Goal: Transaction & Acquisition: Download file/media

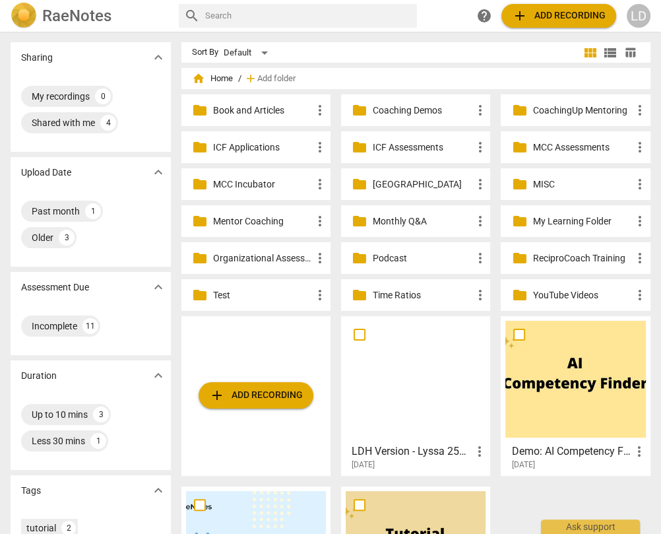
click at [261, 21] on input "text" at bounding box center [308, 15] width 207 height 21
type input "ACC"
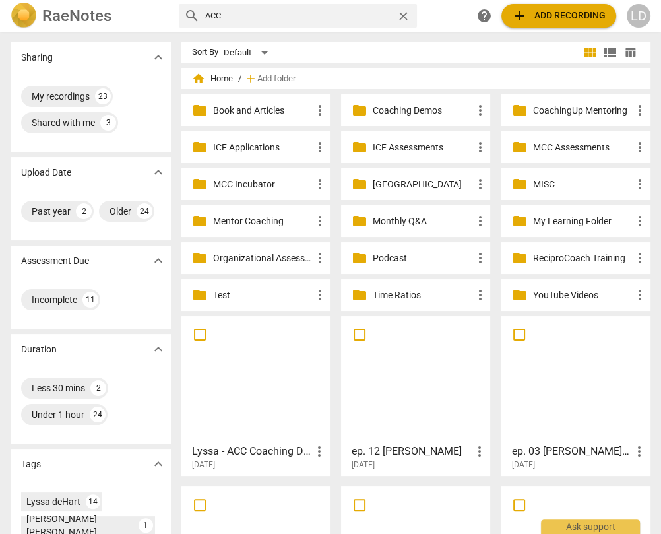
click at [216, 365] on div at bounding box center [256, 379] width 140 height 117
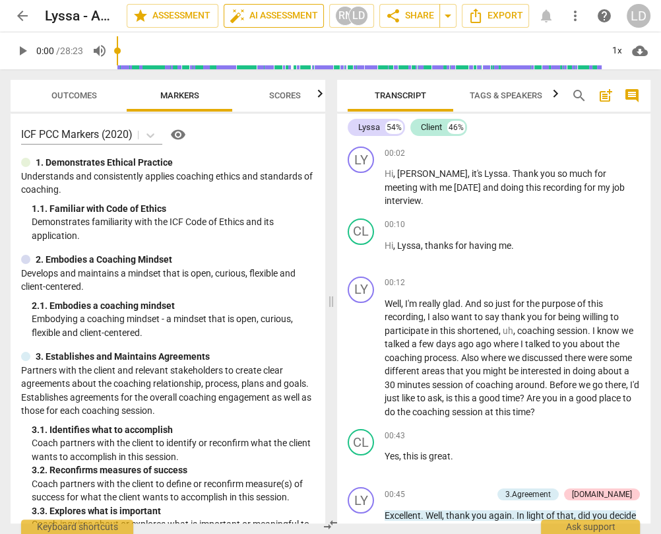
click at [271, 17] on span "auto_fix_high AI Assessment" at bounding box center [274, 16] width 88 height 16
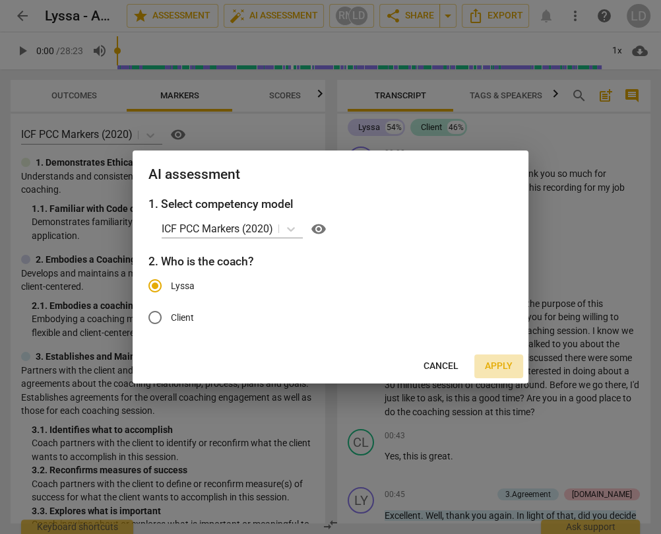
click at [489, 373] on span "Apply" at bounding box center [499, 365] width 28 height 13
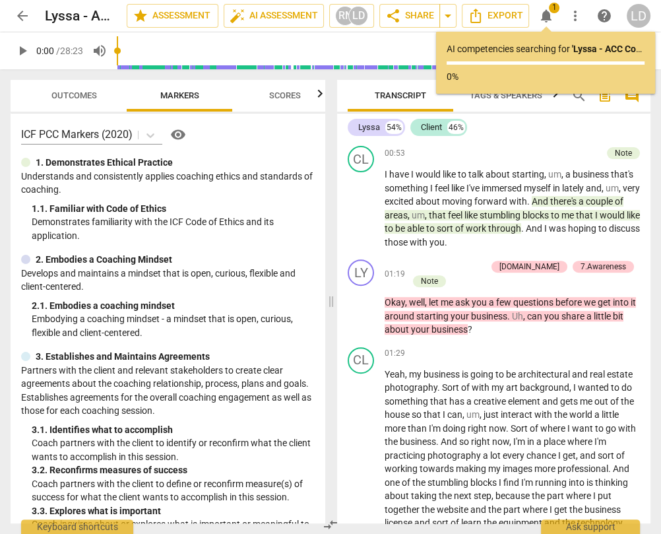
scroll to position [399, 0]
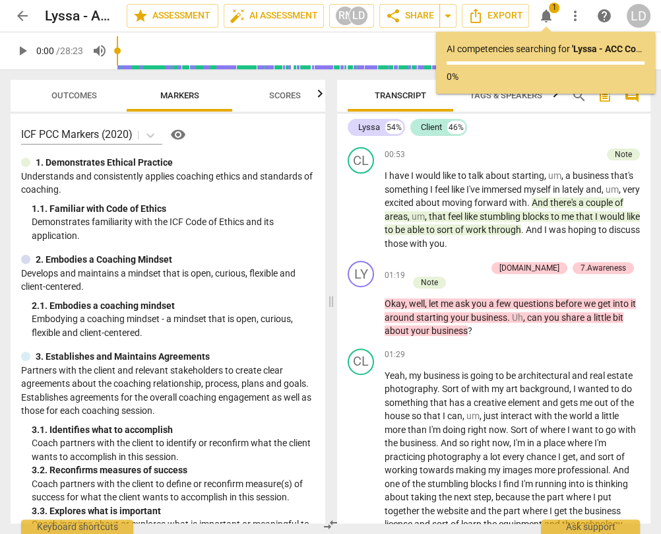
drag, startPoint x: 462, startPoint y: 227, endPoint x: 464, endPoint y: 234, distance: 7.4
click at [464, 137] on p "Excellent . Well , thank you again . In light of that , did you decide what are…" at bounding box center [512, 122] width 255 height 27
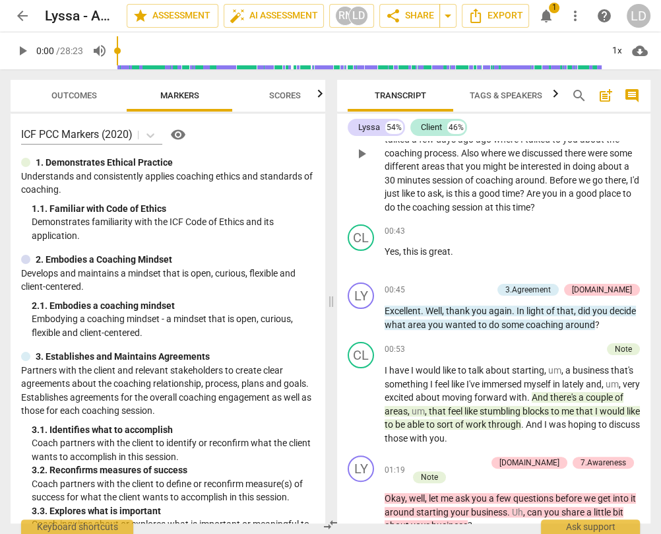
scroll to position [222, 0]
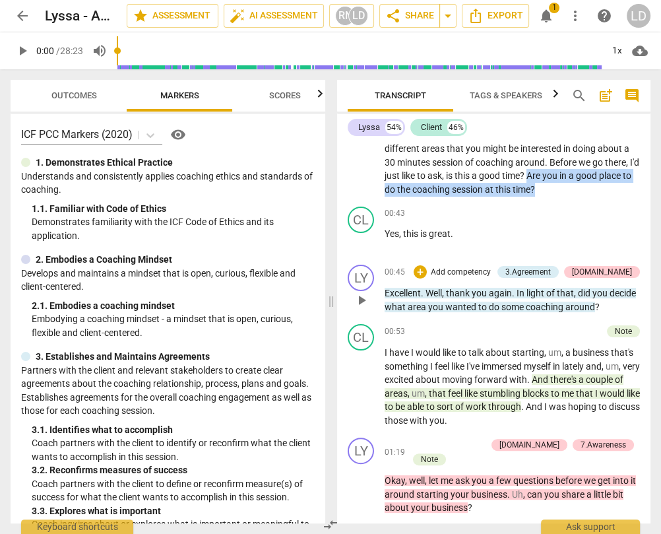
drag, startPoint x: 582, startPoint y: 245, endPoint x: 531, endPoint y: 402, distance: 165.8
click at [531, 402] on div "LY play_arrow pause 00:02 + Add competency keyboard_arrow_right Hi , Julie , it…" at bounding box center [493, 332] width 313 height 382
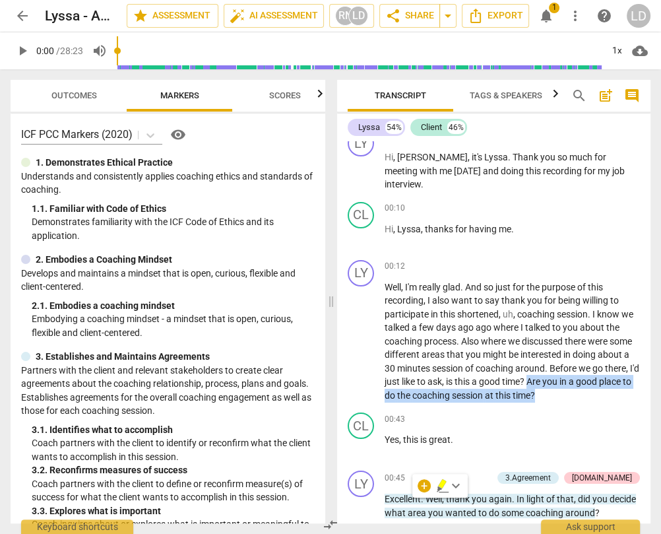
scroll to position [0, 0]
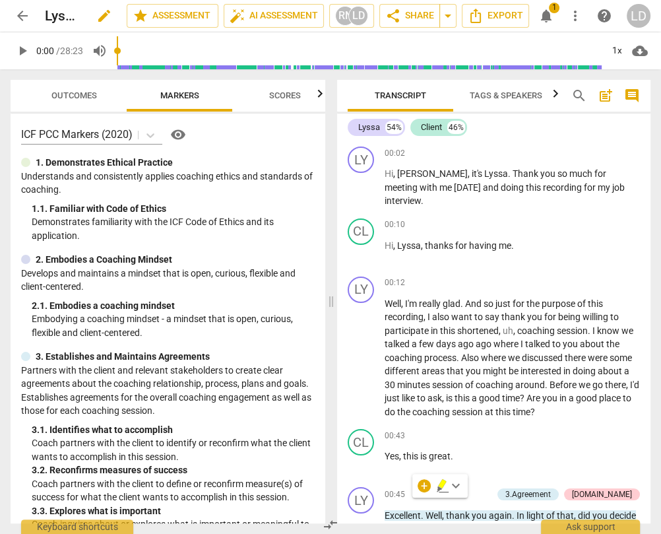
click at [50, 12] on div "Lyssa - ACC Coaching Demo - 6_15_15, 4.06 PM edit" at bounding box center [80, 16] width 71 height 24
click at [96, 13] on span "edit" at bounding box center [104, 16] width 16 height 16
click at [69, 13] on span "done" at bounding box center [81, 16] width 24 height 16
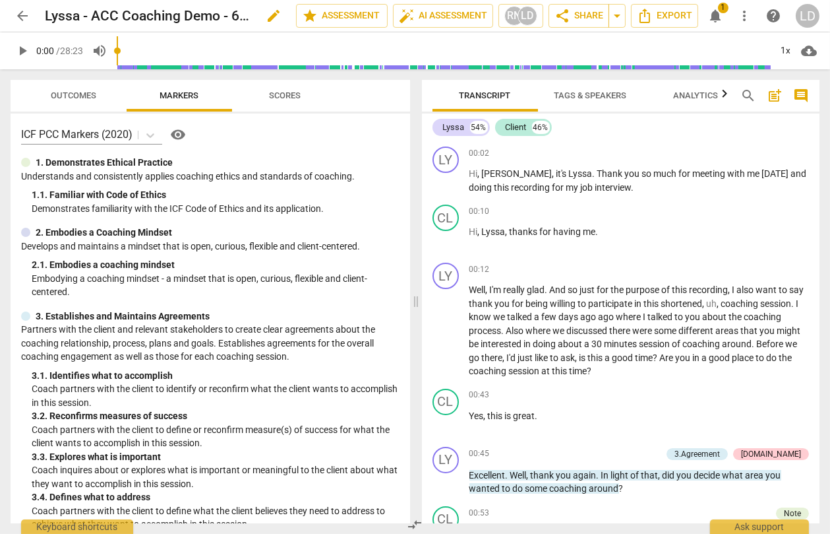
click at [140, 22] on h2 "Lyssa - ACC Coaching Demo - 6_15_15, 4.06 PM" at bounding box center [148, 16] width 206 height 16
click at [106, 13] on h2 "Lyssa - ACC Coaching Demo - 6_15_15, 4.06 PM" at bounding box center [148, 16] width 206 height 16
click at [266, 17] on span "edit" at bounding box center [274, 16] width 16 height 16
type input "Lyssa - ACC Coaching Demo - 6_15_15"
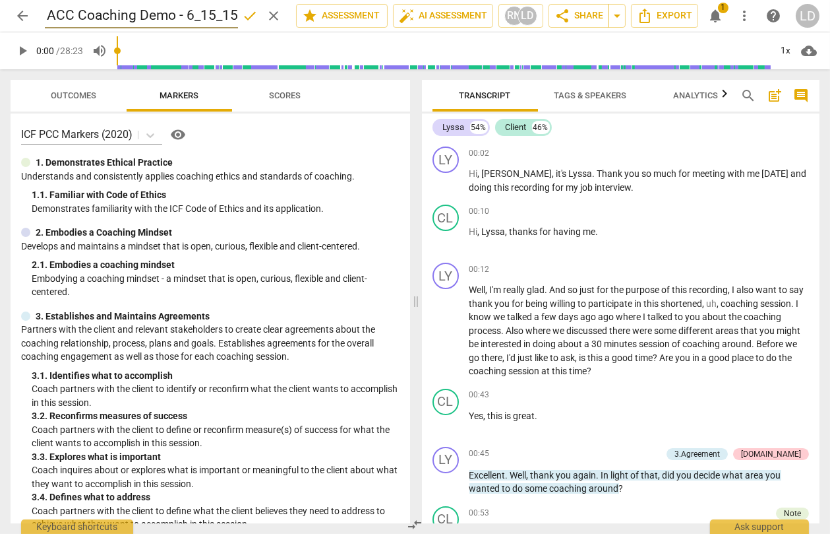
scroll to position [0, 0]
click at [242, 10] on span "done" at bounding box center [250, 16] width 16 height 16
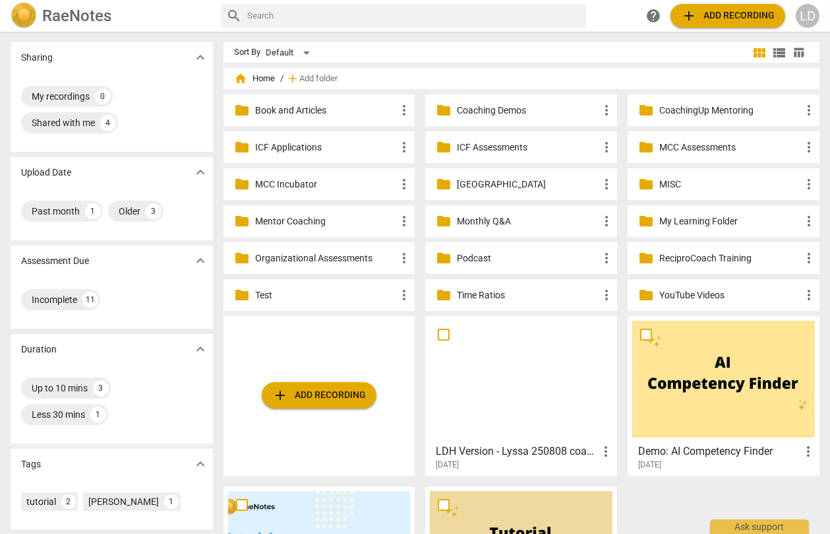
click at [371, 19] on input "text" at bounding box center [414, 15] width 334 height 21
type input "acc"
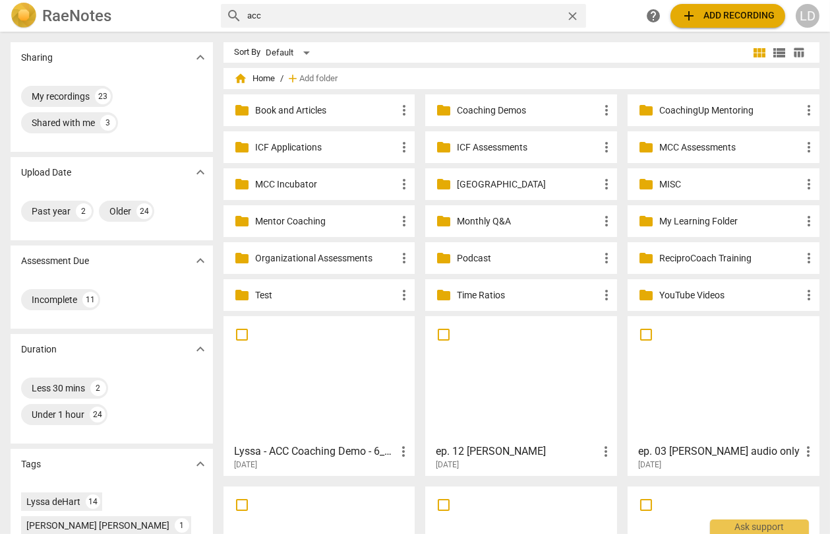
click at [287, 330] on div at bounding box center [319, 379] width 183 height 117
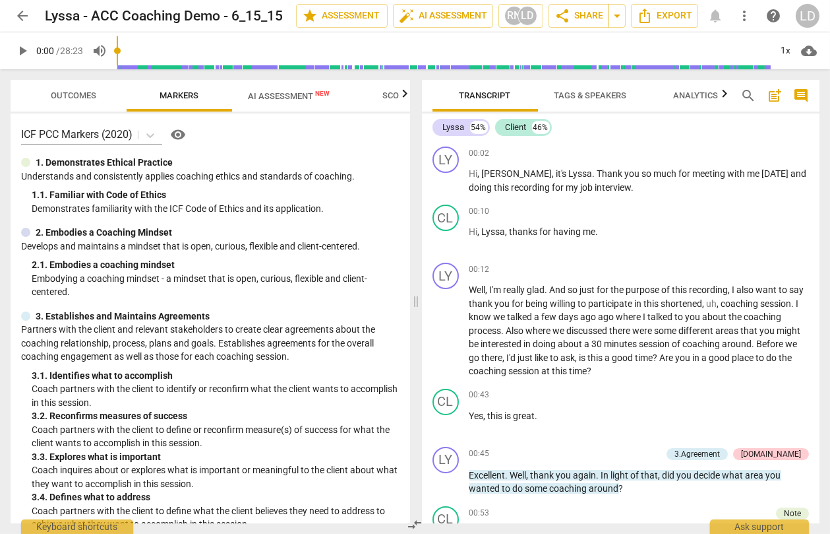
click at [280, 102] on span "AI Assessment New" at bounding box center [288, 96] width 113 height 20
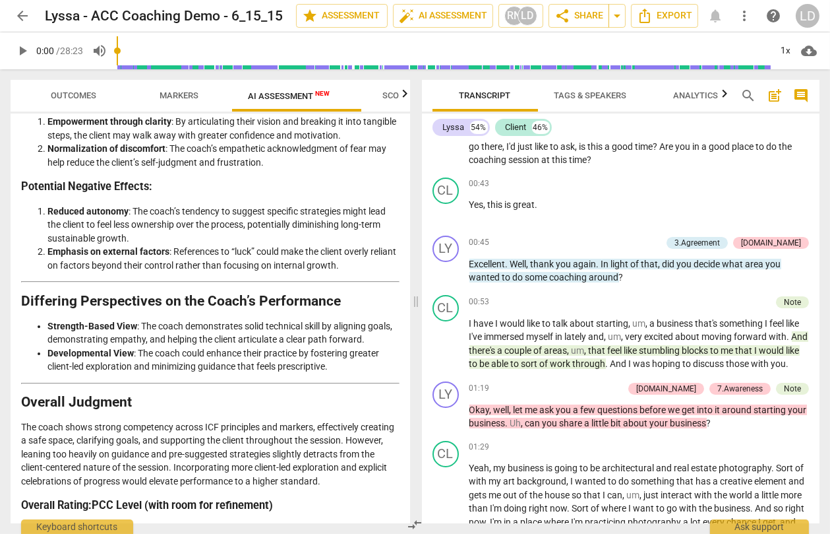
scroll to position [214, 0]
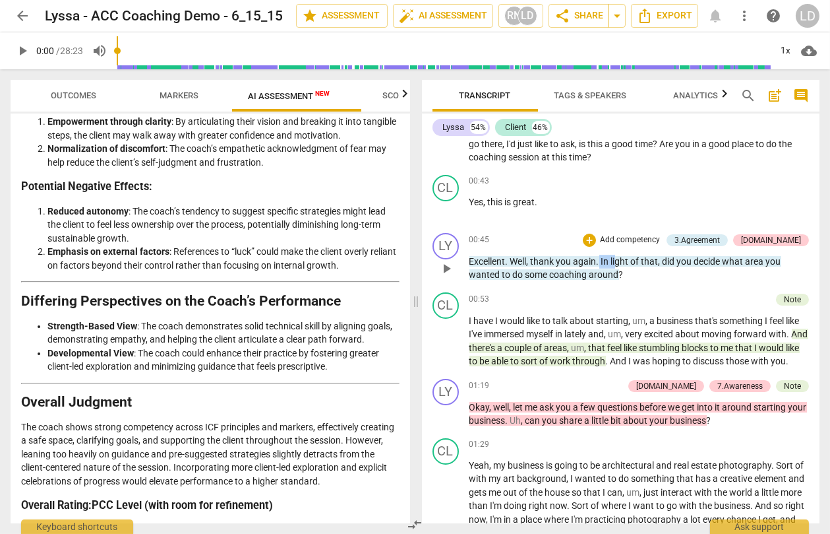
drag, startPoint x: 632, startPoint y: 323, endPoint x: 654, endPoint y: 333, distance: 24.8
click at [654, 282] on p "Excellent . Well , thank you again . In light of that , did you decide what are…" at bounding box center [640, 268] width 340 height 27
click at [723, 266] on span "what" at bounding box center [734, 261] width 23 height 11
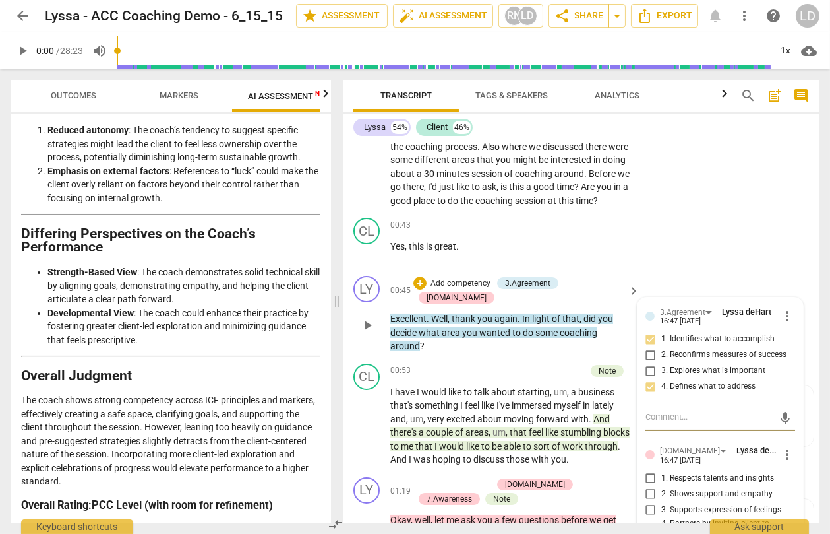
scroll to position [4097, 0]
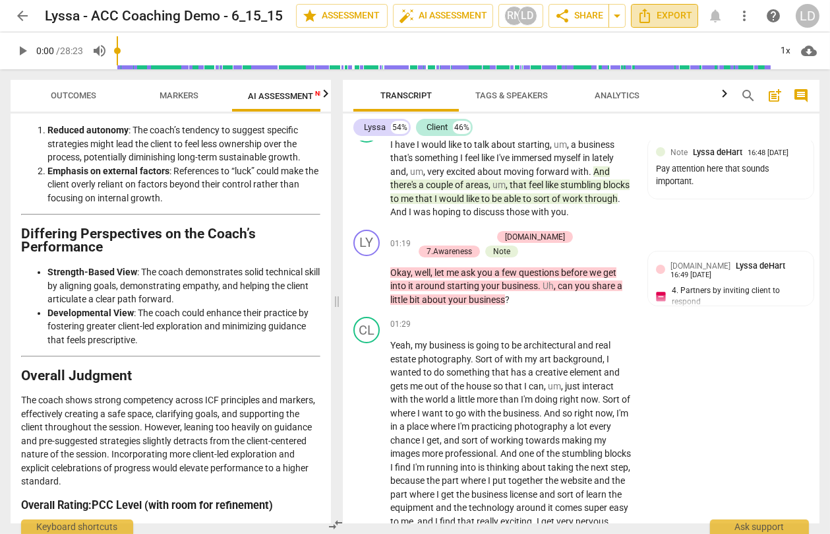
click at [680, 14] on span "Export" at bounding box center [664, 16] width 55 height 16
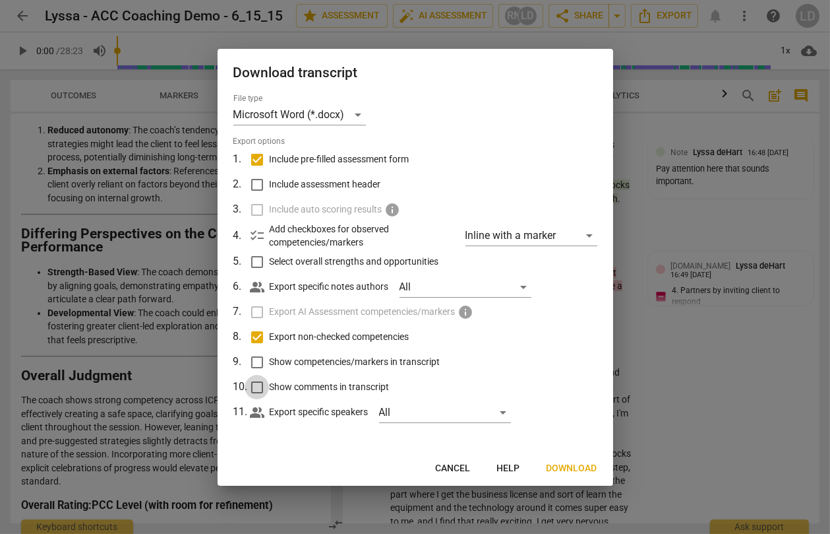
click at [262, 392] on input "Show comments in transcript" at bounding box center [257, 387] width 25 height 25
checkbox input "true"
click at [532, 294] on div "All" at bounding box center [466, 286] width 132 height 21
click at [553, 287] on div "Lyssa deHart" at bounding box center [507, 294] width 95 height 16
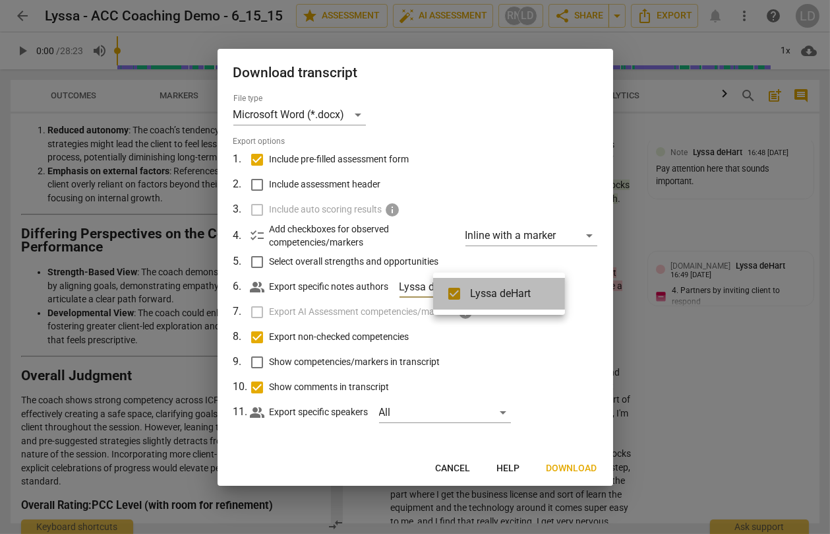
click at [551, 286] on div "Lyssa deHart" at bounding box center [507, 294] width 95 height 16
checkbox input "false"
click at [583, 274] on div at bounding box center [415, 267] width 830 height 534
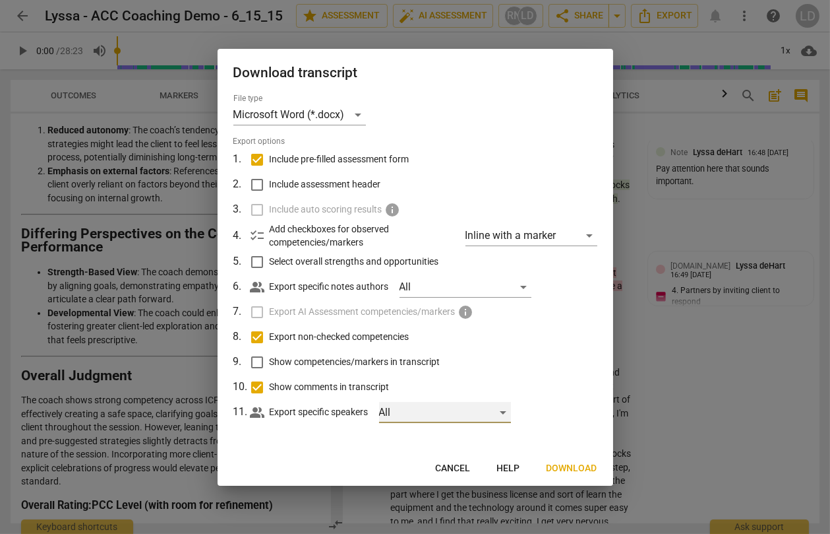
click at [511, 416] on div "All" at bounding box center [445, 412] width 132 height 21
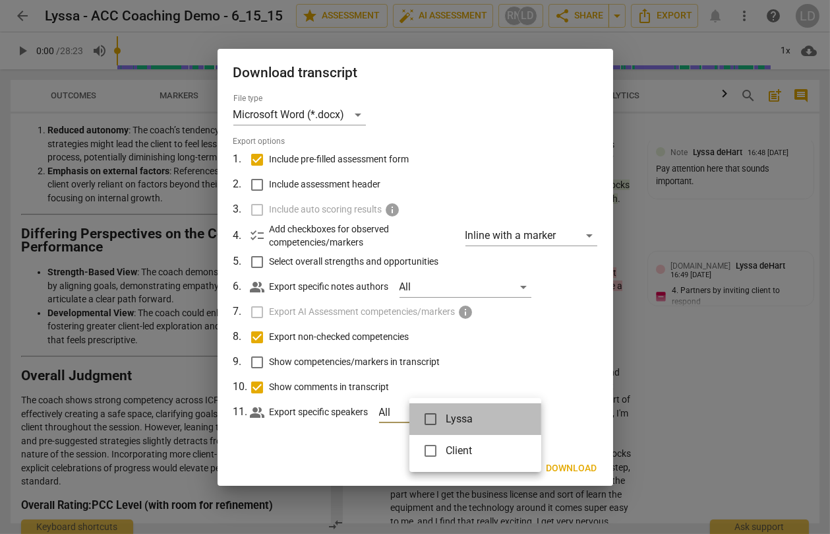
click at [538, 415] on li "Lyssa" at bounding box center [476, 419] width 132 height 32
click at [536, 410] on li "Lyssa" at bounding box center [476, 419] width 132 height 32
checkbox input "false"
click at [560, 404] on div at bounding box center [415, 267] width 830 height 534
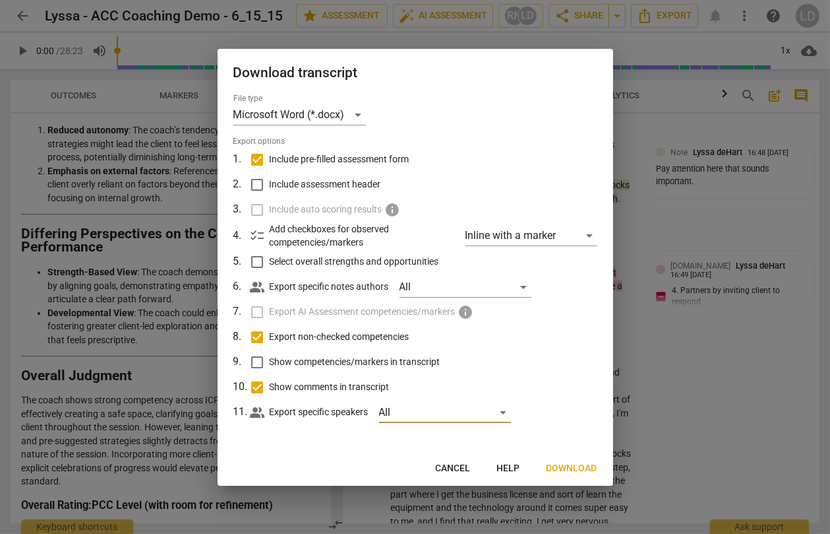
click at [551, 466] on button "Download" at bounding box center [572, 468] width 72 height 24
